Goal: Check status: Check status

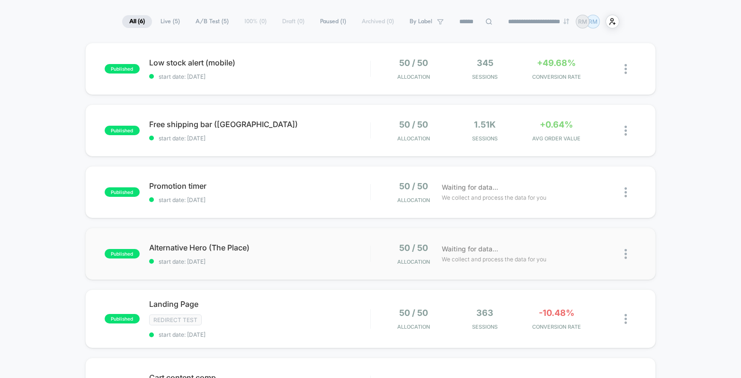
scroll to position [27, 0]
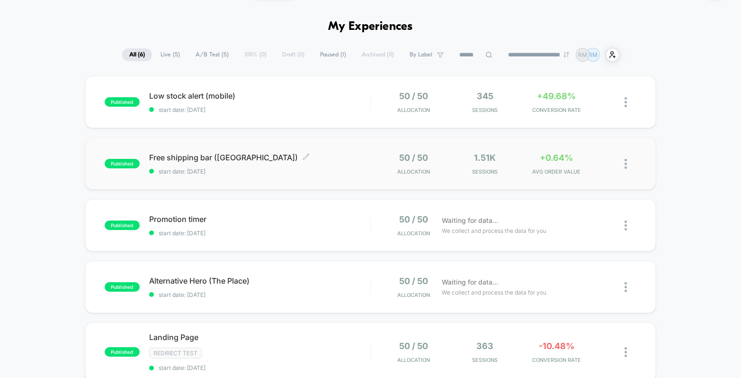
click at [331, 167] on div "Free shipping bar ([GEOGRAPHIC_DATA]) Click to edit experience details Click to…" at bounding box center [259, 164] width 221 height 22
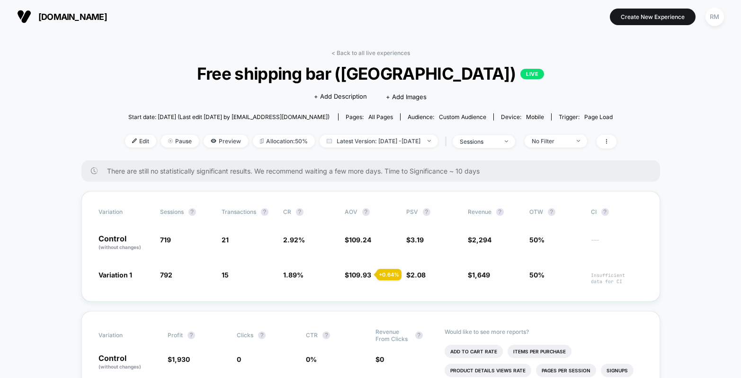
scroll to position [201, 0]
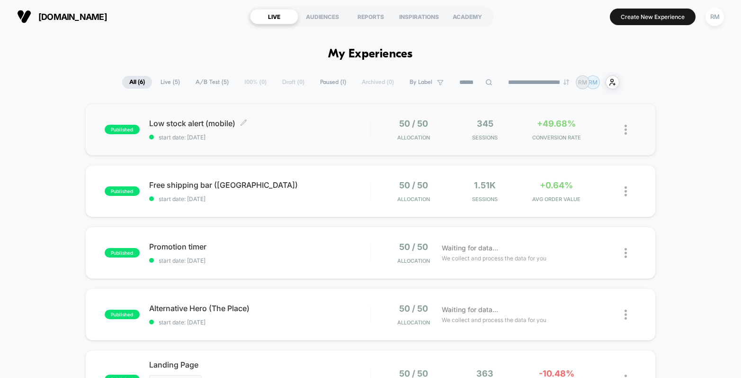
click at [337, 127] on span "Low stock alert (mobile) Click to edit experience details" at bounding box center [259, 122] width 221 height 9
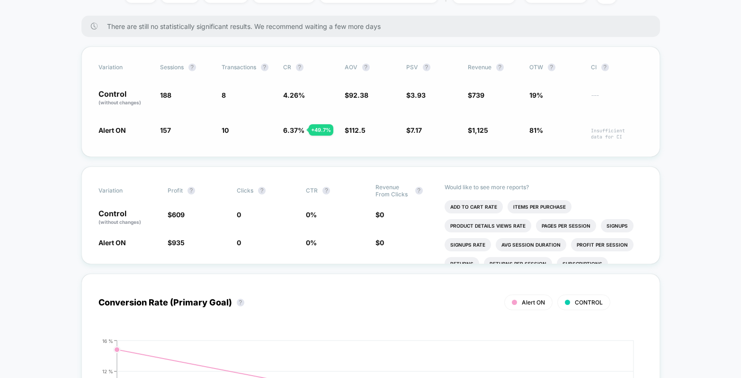
scroll to position [201, 0]
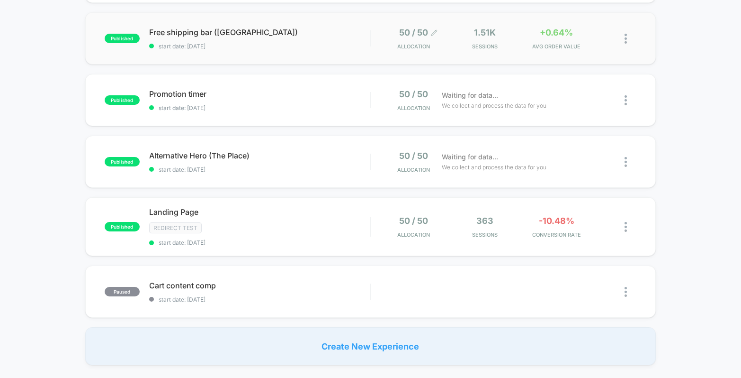
scroll to position [155, 0]
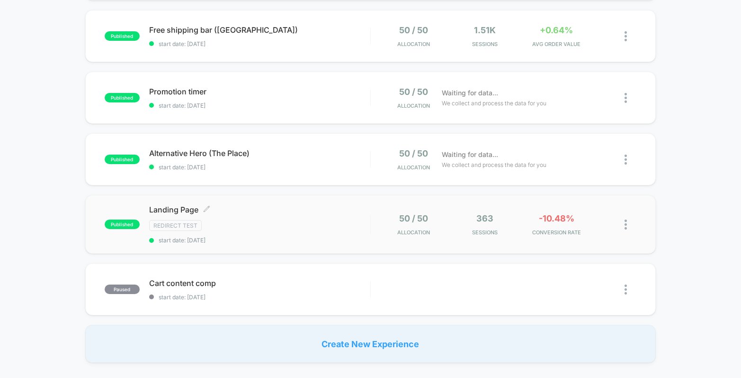
click at [269, 214] on div "Landing Page Click to edit experience details Click to edit experience details …" at bounding box center [259, 224] width 221 height 39
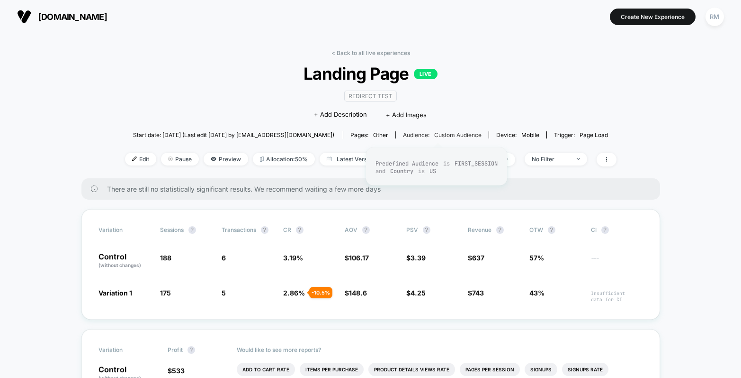
click at [449, 135] on span "Custom Audience" at bounding box center [457, 134] width 47 height 7
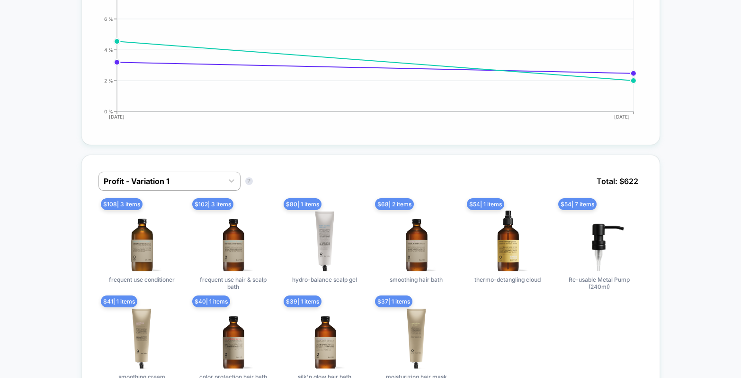
scroll to position [279, 0]
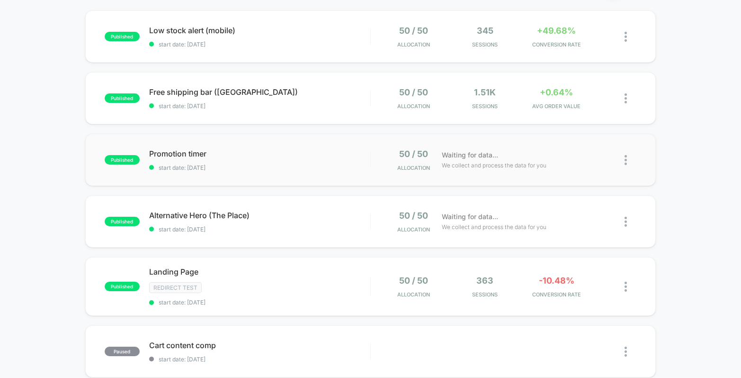
scroll to position [91, 0]
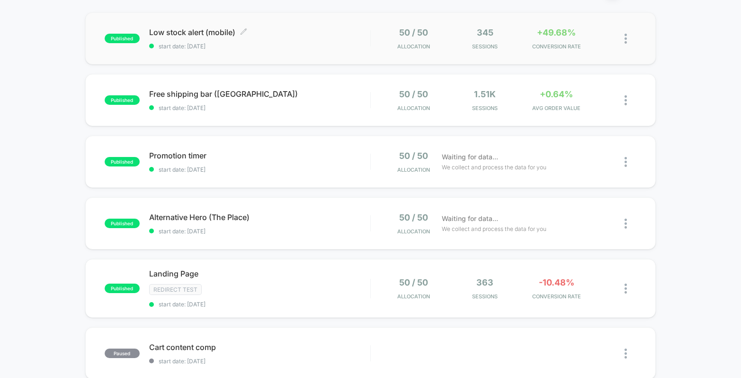
click at [308, 43] on span "start date: [DATE]" at bounding box center [259, 46] width 221 height 7
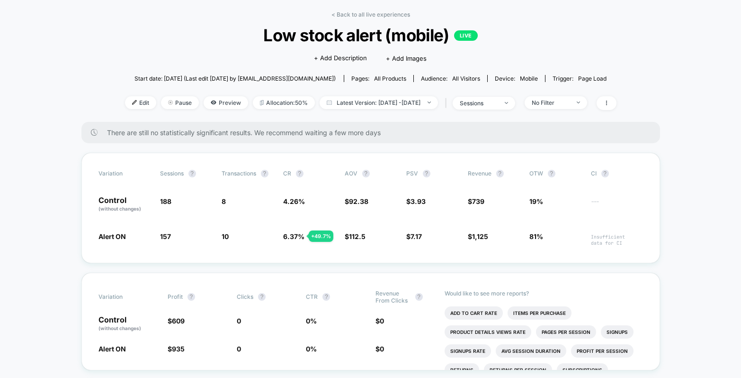
scroll to position [73, 0]
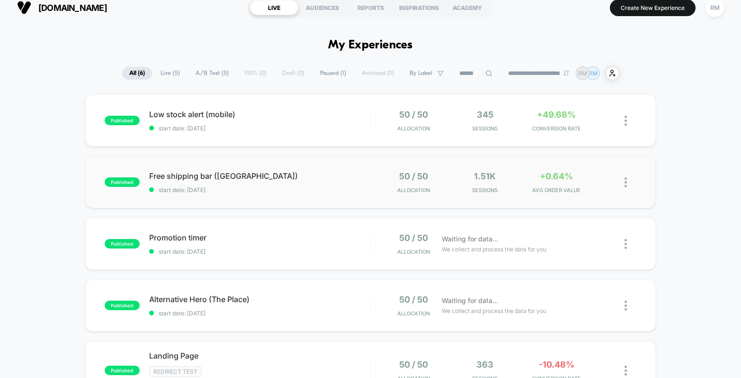
scroll to position [16, 0]
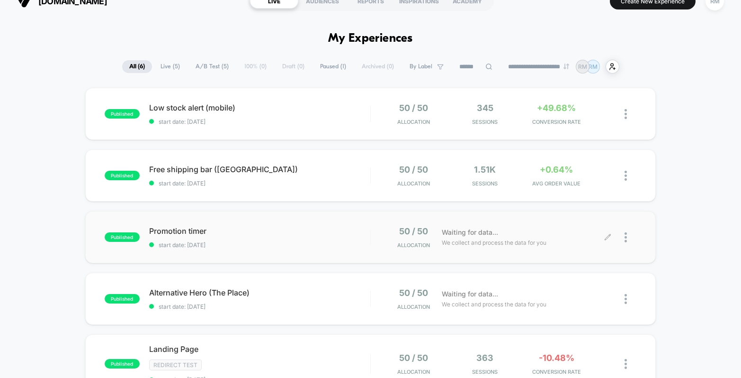
click at [373, 245] on div "50 / 50 Allocation Waiting for data... We collect and process the data for you" at bounding box center [504, 237] width 266 height 22
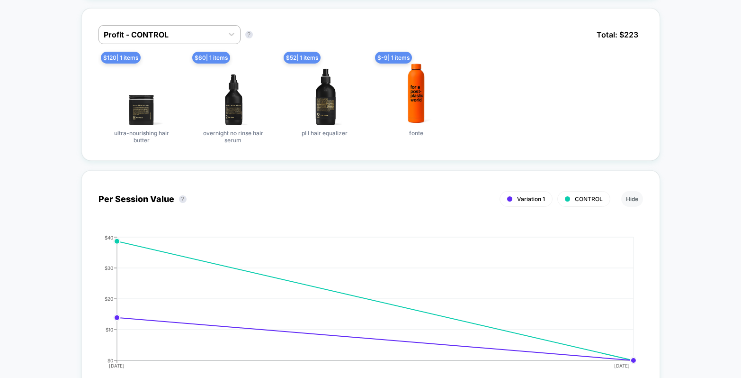
scroll to position [625, 0]
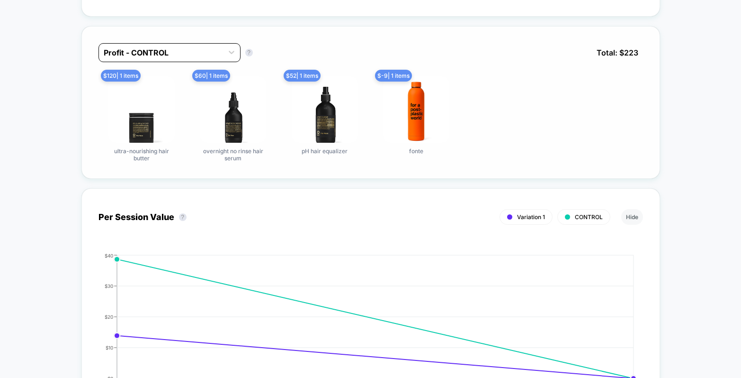
click at [170, 53] on div at bounding box center [161, 52] width 115 height 11
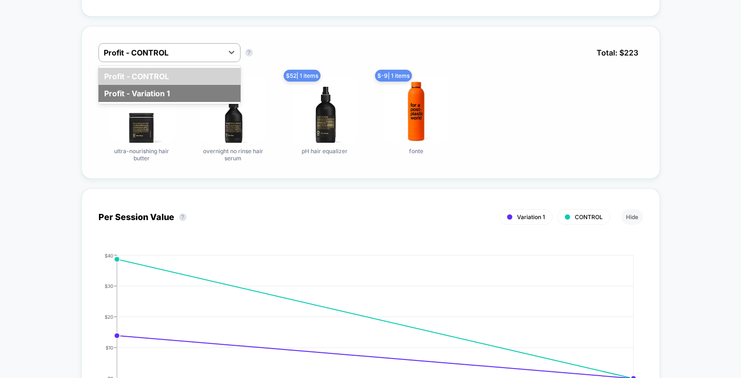
click at [162, 88] on div "Profit - Variation 1" at bounding box center [170, 93] width 142 height 17
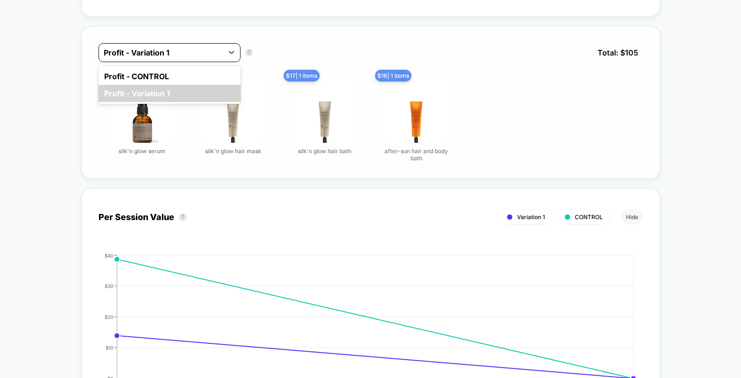
click at [167, 54] on div at bounding box center [161, 52] width 115 height 11
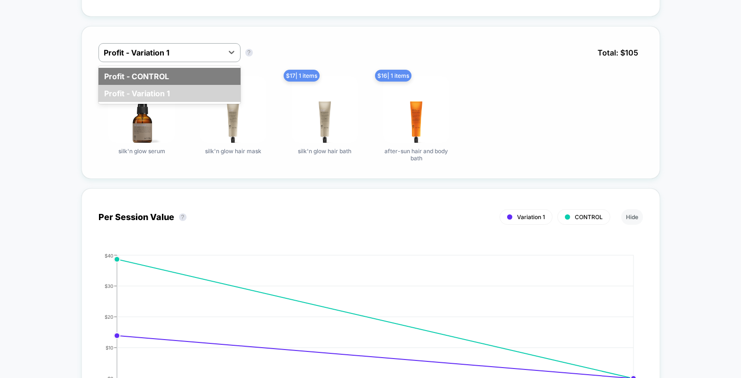
click at [167, 72] on div "Profit - CONTROL" at bounding box center [170, 76] width 142 height 17
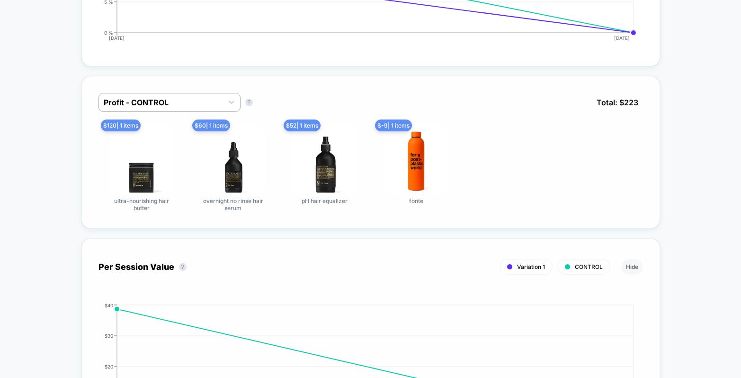
scroll to position [576, 0]
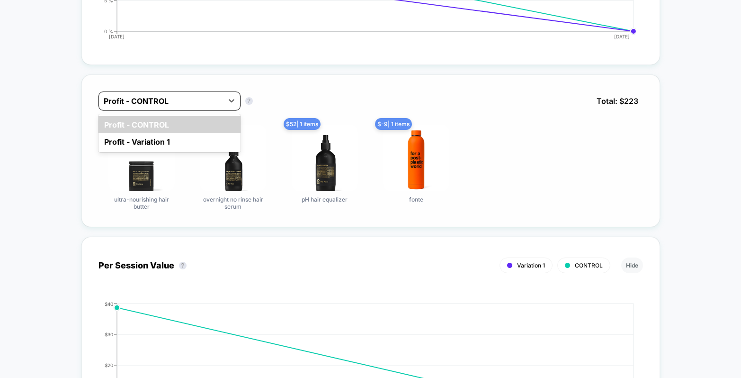
click at [202, 102] on div at bounding box center [161, 100] width 115 height 11
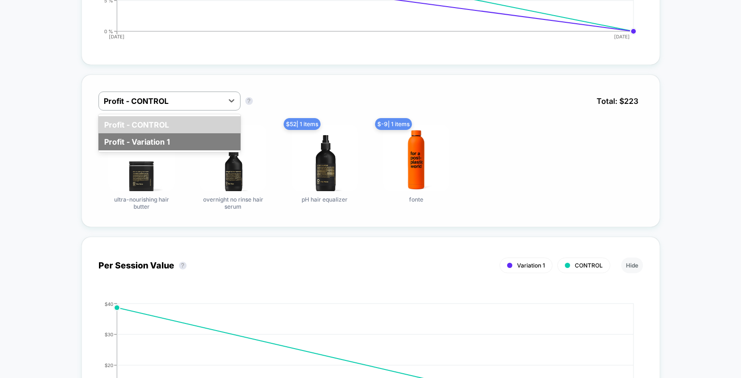
click at [182, 140] on div "Profit - Variation 1" at bounding box center [170, 141] width 142 height 17
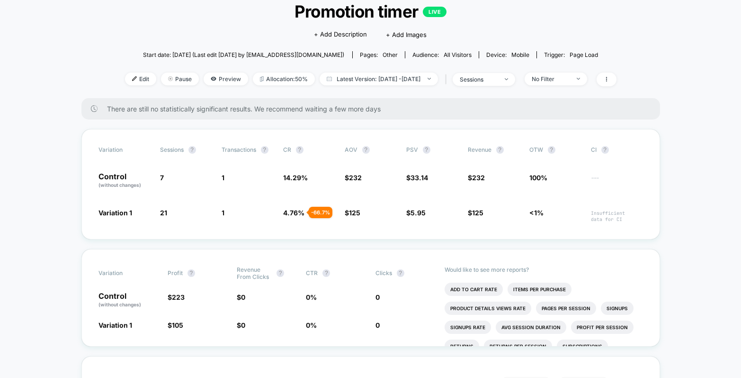
scroll to position [0, 0]
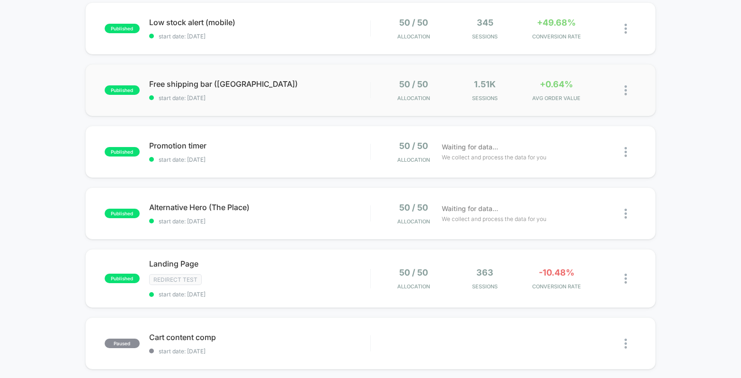
scroll to position [117, 0]
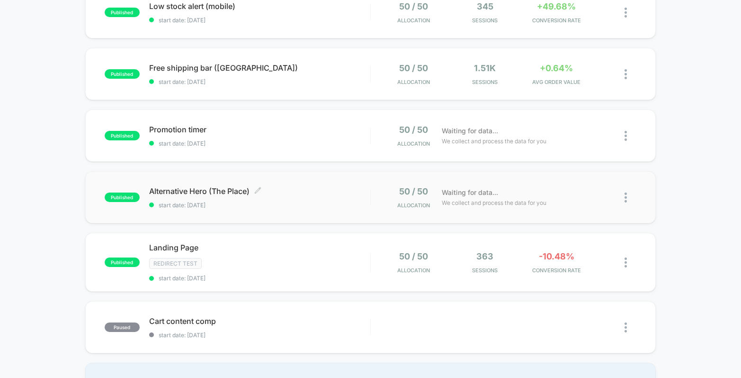
click at [326, 203] on span "start date: [DATE]" at bounding box center [259, 204] width 221 height 7
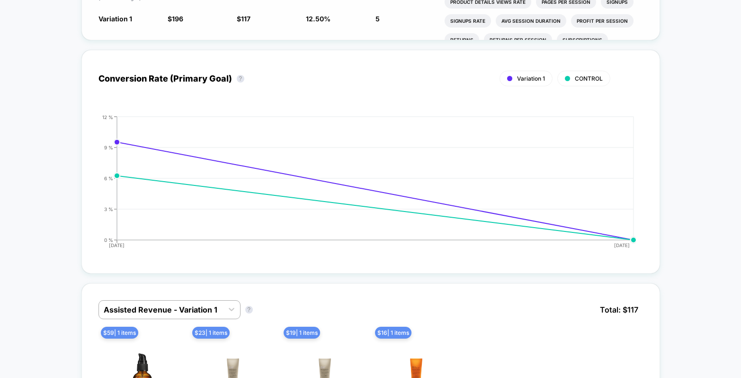
scroll to position [532, 0]
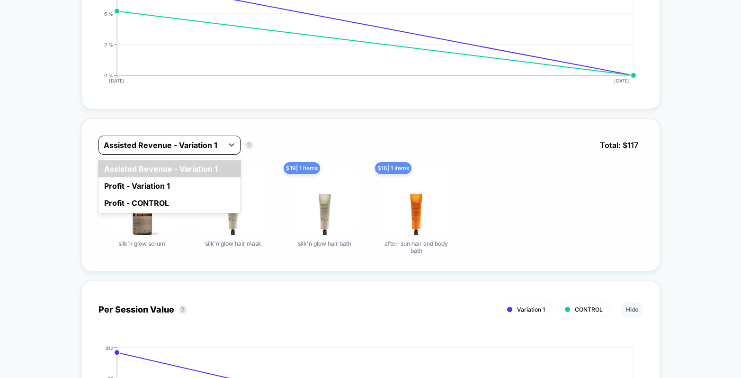
click at [193, 149] on div at bounding box center [161, 144] width 115 height 11
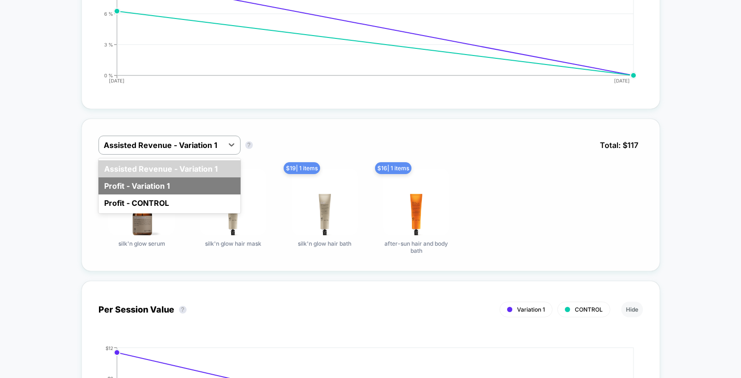
click at [181, 181] on div "Profit - Variation 1" at bounding box center [170, 185] width 142 height 17
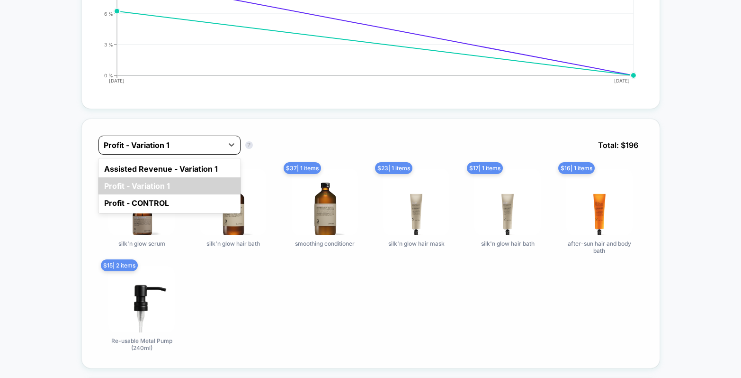
click at [187, 143] on div at bounding box center [161, 144] width 115 height 11
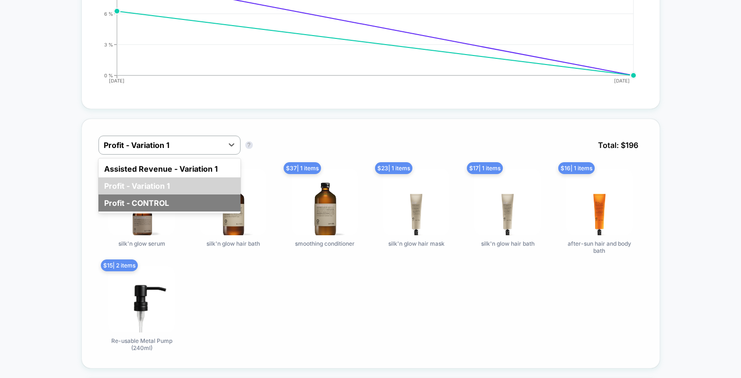
click at [171, 195] on div "Profit - CONTROL" at bounding box center [170, 202] width 142 height 17
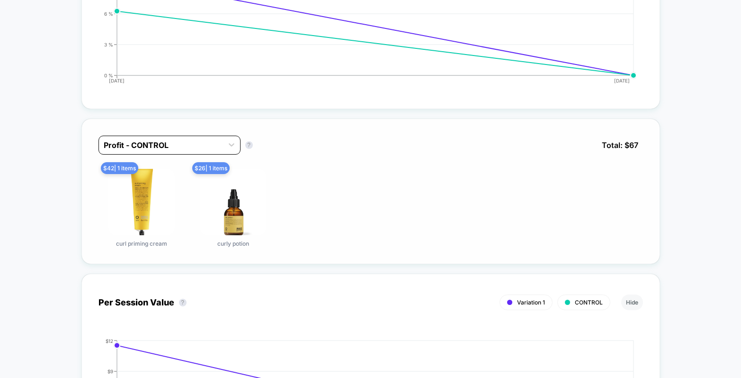
click at [176, 139] on div at bounding box center [161, 144] width 115 height 11
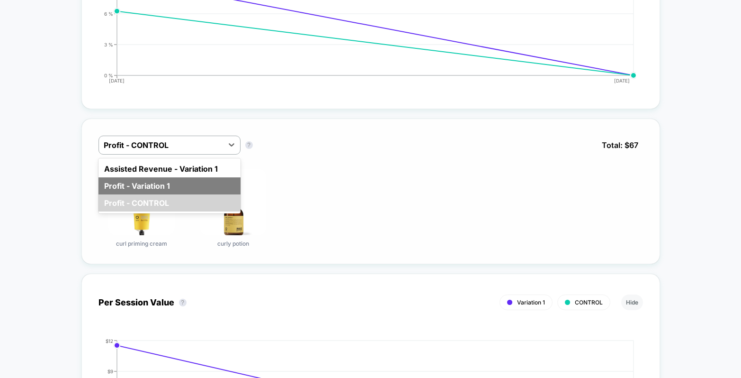
click at [168, 177] on div "Profit - Variation 1" at bounding box center [170, 185] width 142 height 17
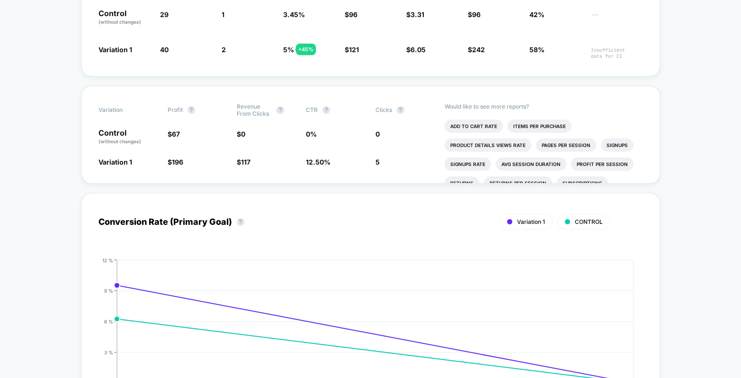
scroll to position [0, 0]
